Goal: Task Accomplishment & Management: Manage account settings

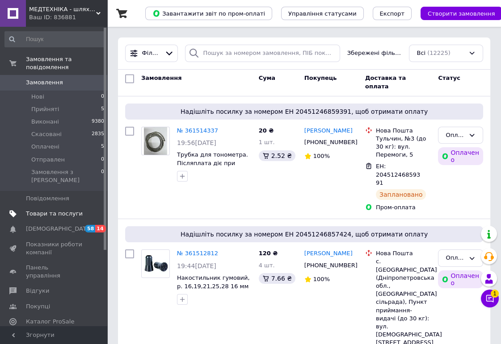
click at [33, 210] on span "Товари та послуги" at bounding box center [54, 214] width 57 height 8
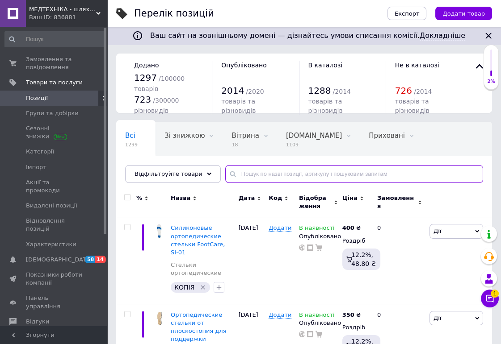
click at [238, 171] on input "text" at bounding box center [354, 174] width 258 height 18
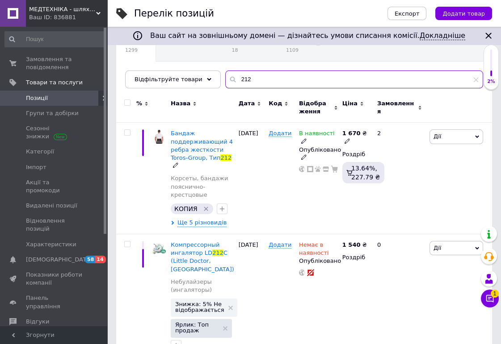
scroll to position [96, 0]
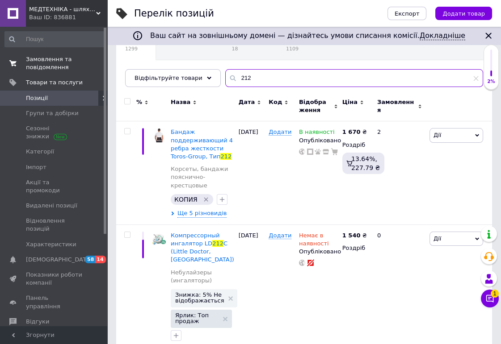
type input "212"
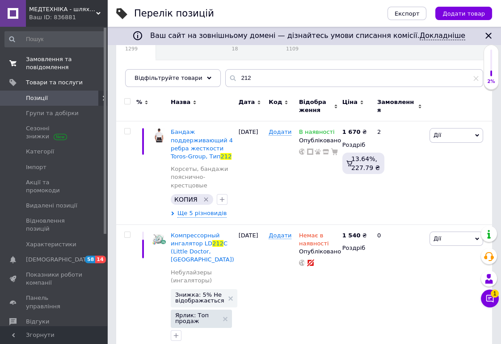
click at [37, 63] on span "Замовлення та повідомлення" at bounding box center [54, 63] width 57 height 16
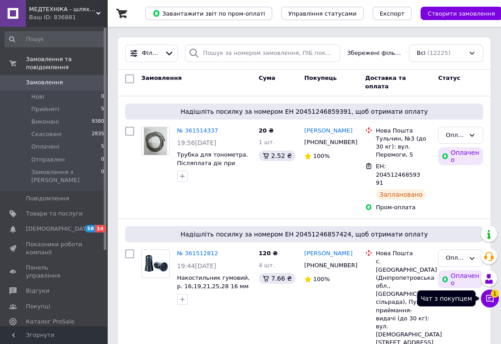
click at [493, 295] on span "1" at bounding box center [494, 292] width 8 height 8
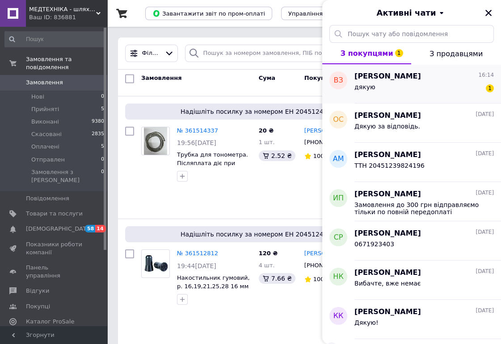
click at [398, 79] on span "[PERSON_NAME]" at bounding box center [387, 76] width 67 height 10
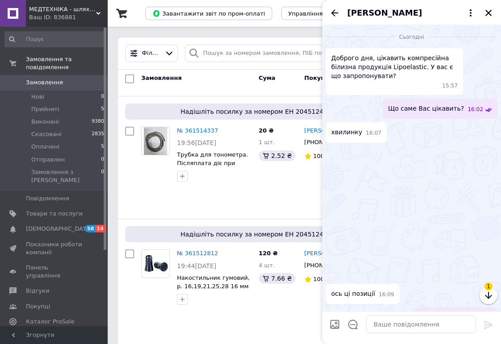
scroll to position [4, 0]
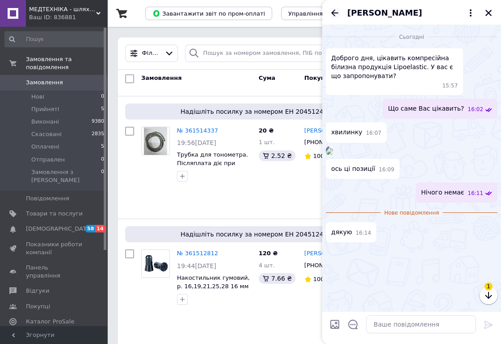
click at [332, 12] on icon "Назад" at bounding box center [334, 12] width 7 height 7
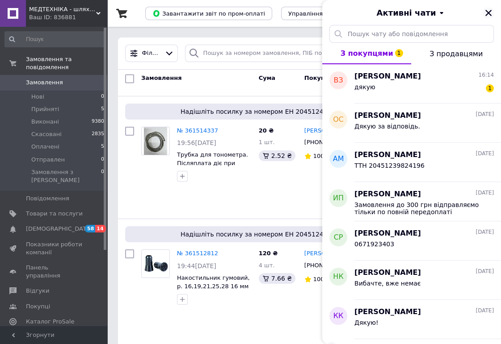
click at [488, 13] on icon "Закрити" at bounding box center [488, 13] width 6 height 6
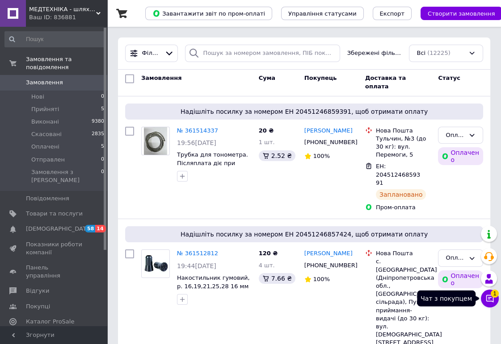
click at [486, 297] on icon at bounding box center [490, 299] width 8 height 8
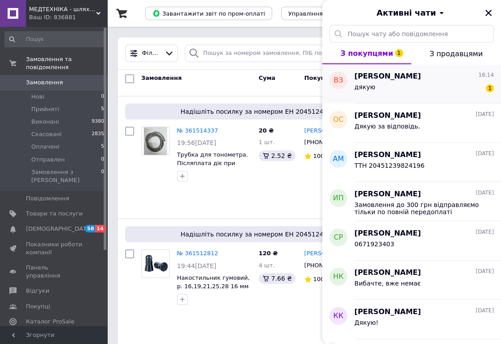
click at [379, 77] on span "[PERSON_NAME]" at bounding box center [387, 76] width 67 height 10
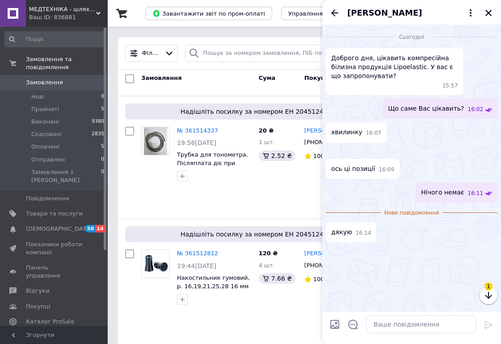
scroll to position [0, 0]
click at [331, 13] on icon "Назад" at bounding box center [334, 13] width 11 height 11
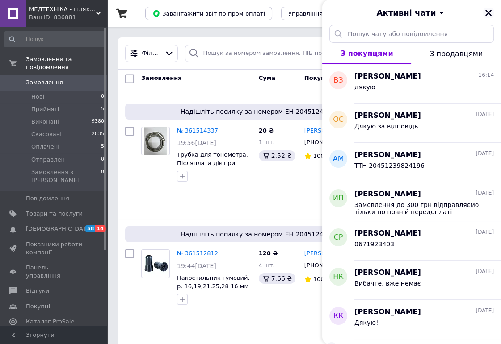
click at [487, 13] on icon "Закрити" at bounding box center [488, 13] width 6 height 6
